Goal: Transaction & Acquisition: Obtain resource

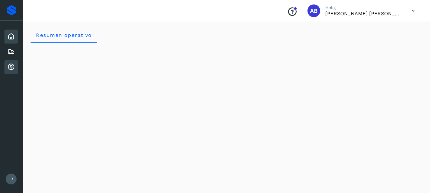
click at [12, 66] on icon at bounding box center [11, 67] width 8 height 8
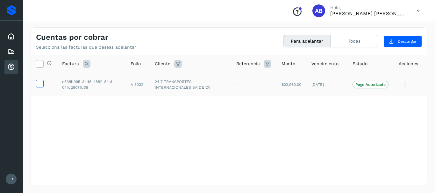
click at [39, 84] on icon at bounding box center [39, 83] width 7 height 7
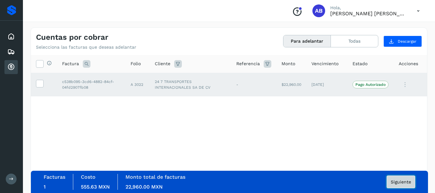
click at [412, 185] on button "Siguiente" at bounding box center [401, 182] width 29 height 13
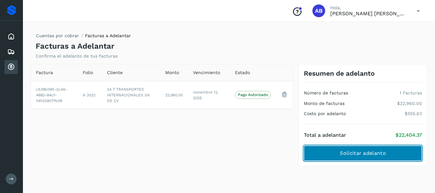
click at [373, 154] on span "Solicitar adelanto" at bounding box center [363, 153] width 46 height 7
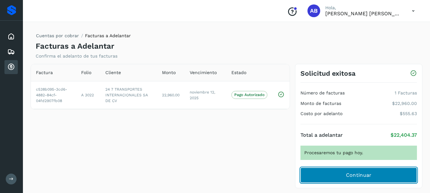
click at [346, 172] on button "Continuar" at bounding box center [359, 175] width 117 height 15
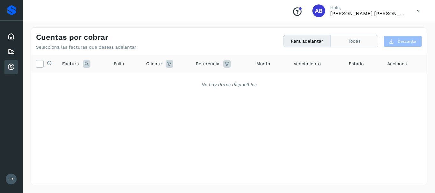
click at [362, 41] on button "Todas" at bounding box center [354, 41] width 47 height 12
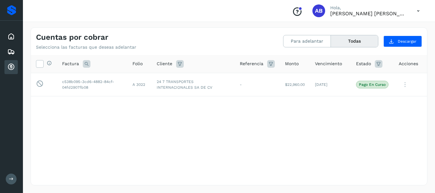
click at [419, 11] on icon at bounding box center [418, 10] width 13 height 13
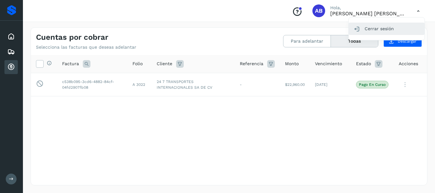
click at [385, 28] on div "Cerrar sesión" at bounding box center [387, 29] width 76 height 12
